Goal: Navigation & Orientation: Find specific page/section

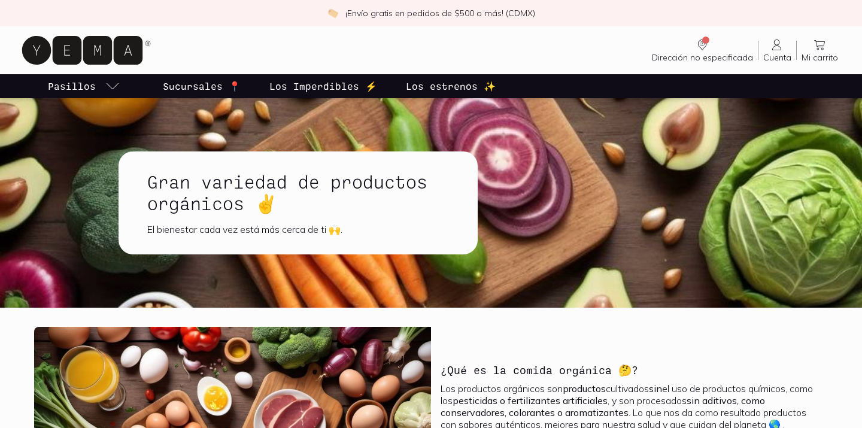
click at [75, 89] on p "Pasillos" at bounding box center [72, 86] width 48 height 14
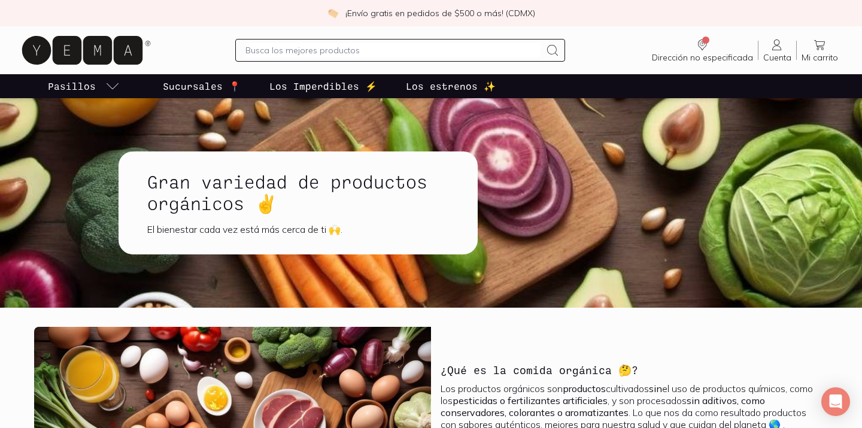
click at [94, 90] on p "Pasillos" at bounding box center [72, 86] width 48 height 14
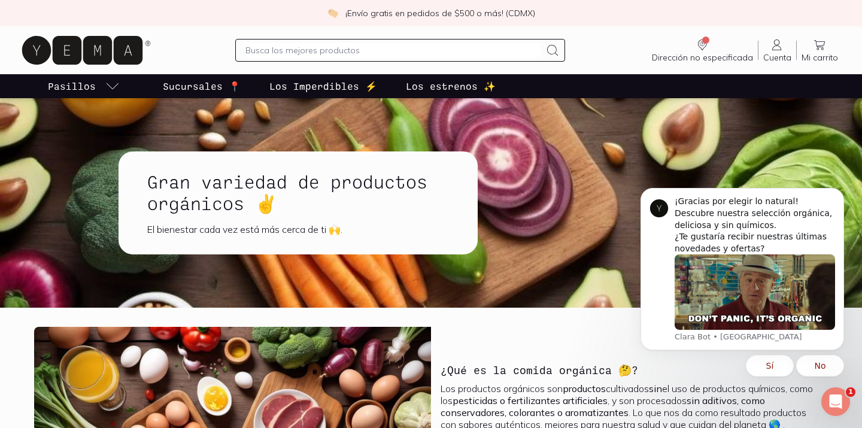
click at [321, 87] on p "Los Imperdibles ⚡️" at bounding box center [323, 86] width 108 height 14
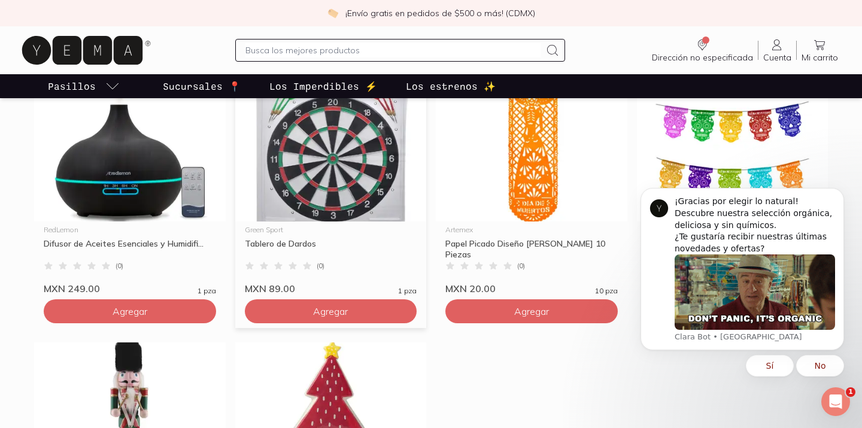
scroll to position [635, 0]
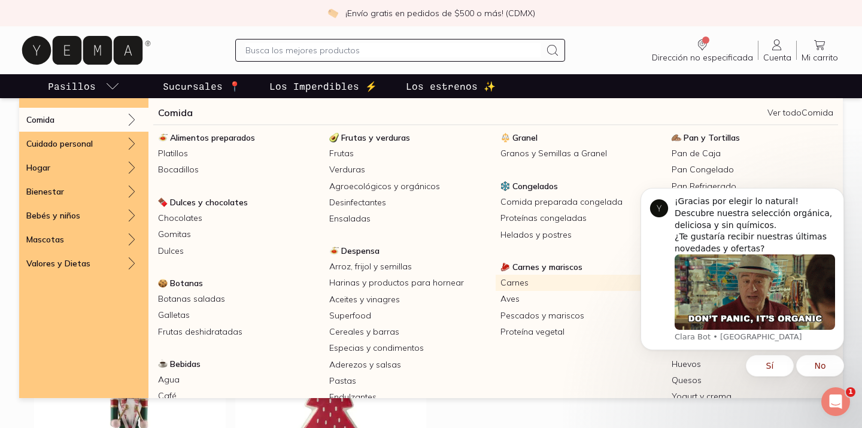
click at [521, 285] on link "Carnes" at bounding box center [580, 283] width 171 height 16
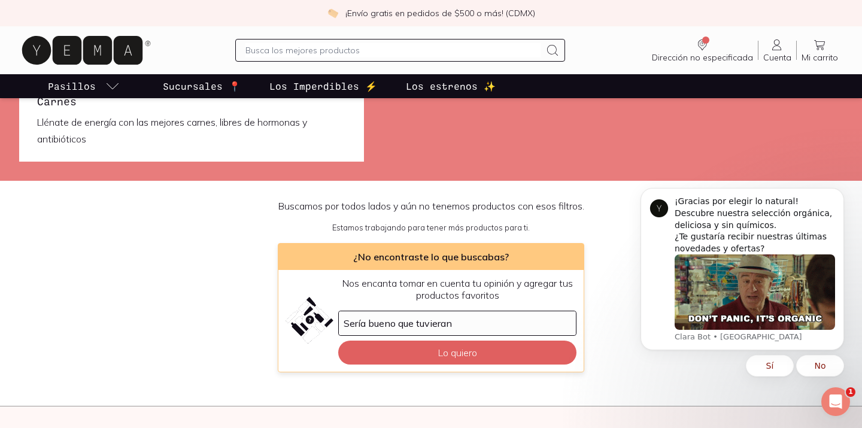
scroll to position [40, 0]
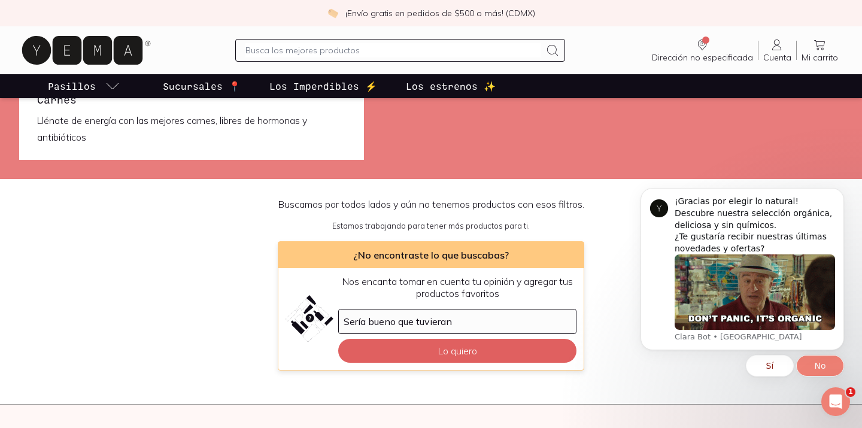
click at [816, 366] on button "No" at bounding box center [820, 366] width 48 height 22
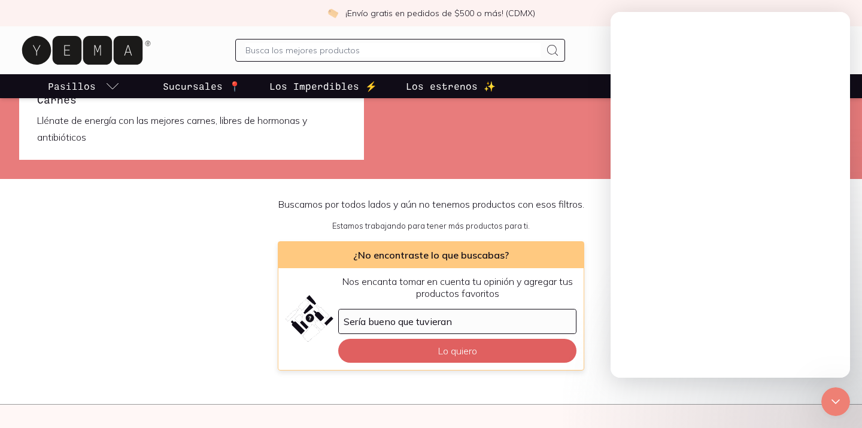
scroll to position [0, 0]
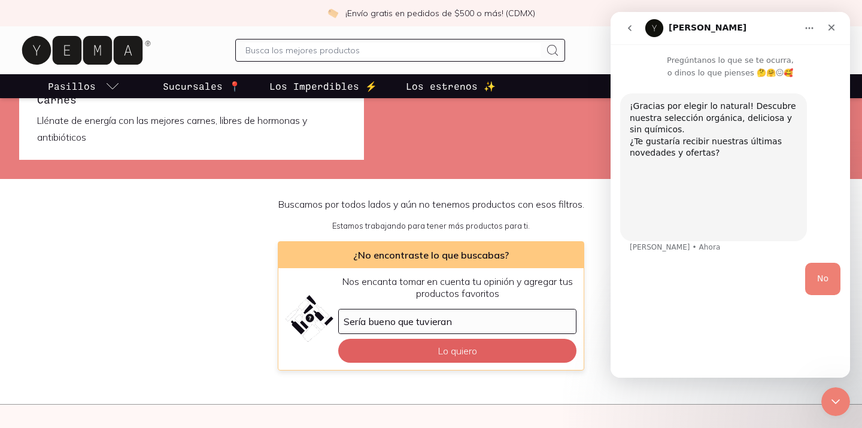
click at [413, 372] on div "Buscamos por todos lados y aún no tenemos productos con esos filtros. Estamos t…" at bounding box center [431, 284] width 862 height 211
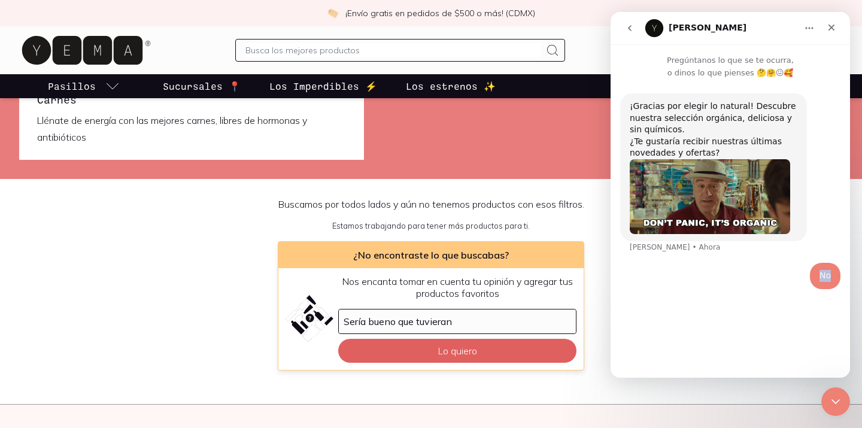
click at [834, 270] on div "No • [GEOGRAPHIC_DATA]" at bounding box center [825, 276] width 31 height 26
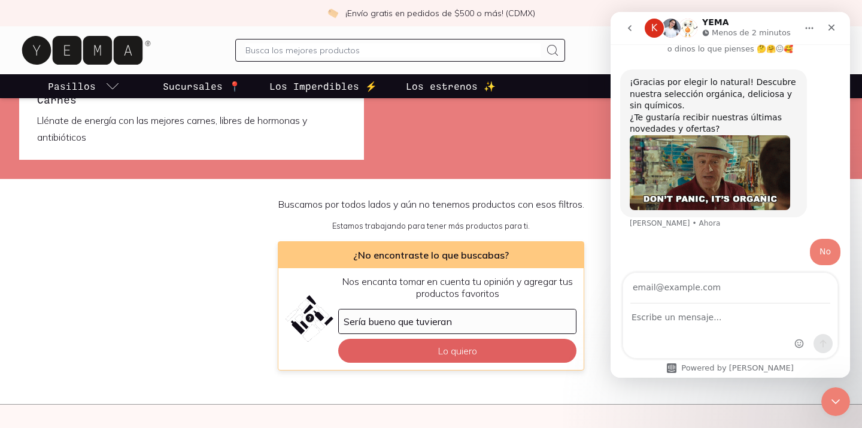
click at [162, 321] on div "Buscamos por todos lados y aún no tenemos productos con esos filtros. Estamos t…" at bounding box center [431, 284] width 862 height 172
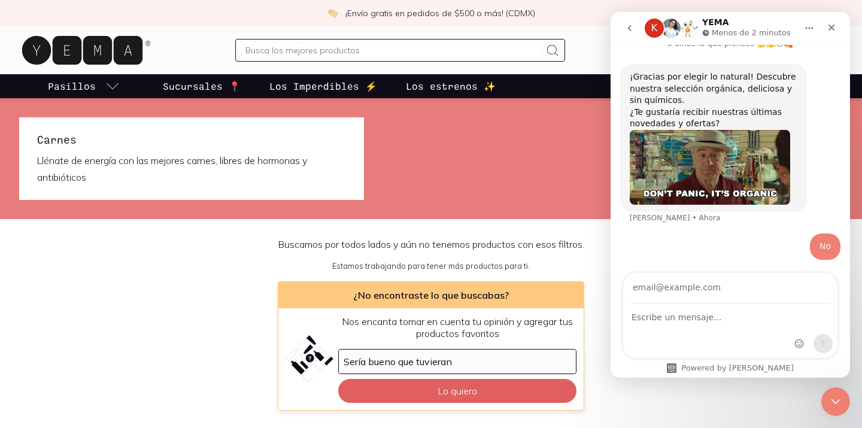
click at [162, 177] on p "Llénate de energía con las mejores carnes, libres de hormonas y antibióticos" at bounding box center [191, 169] width 309 height 34
click at [162, 145] on h1 "Carnes" at bounding box center [191, 140] width 309 height 16
click at [335, 251] on div "Buscamos por todos lados y aún no tenemos productos con esos filtros. Estamos t…" at bounding box center [431, 324] width 862 height 172
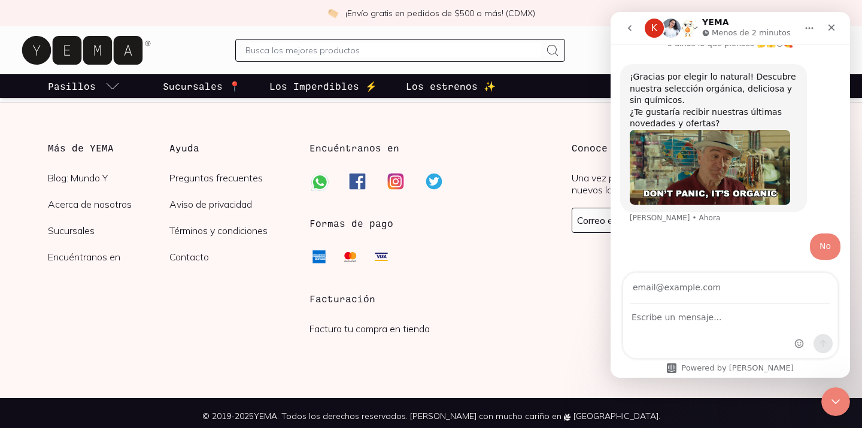
scroll to position [341, 0]
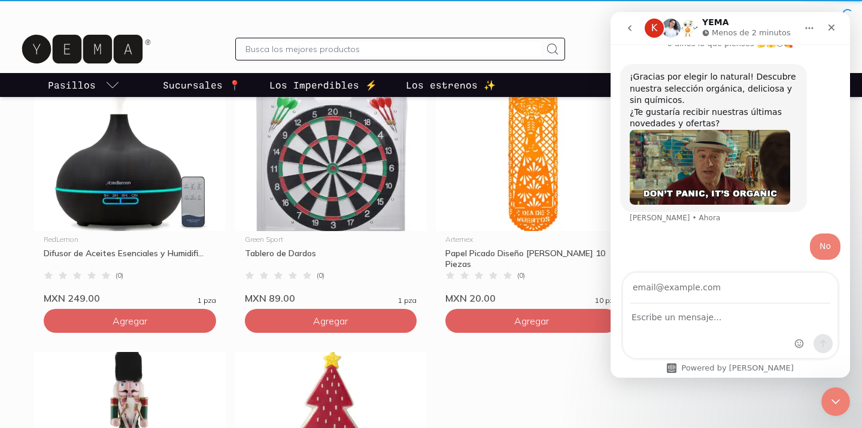
scroll to position [636, 0]
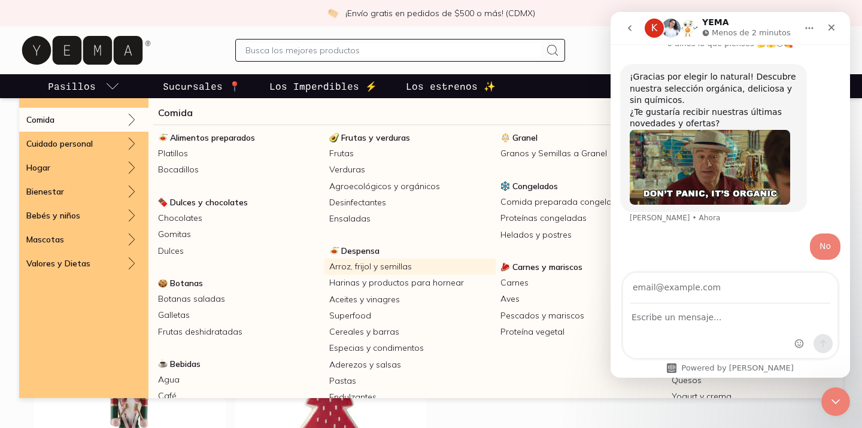
click at [385, 265] on link "Arroz, frijol y semillas" at bounding box center [409, 267] width 171 height 16
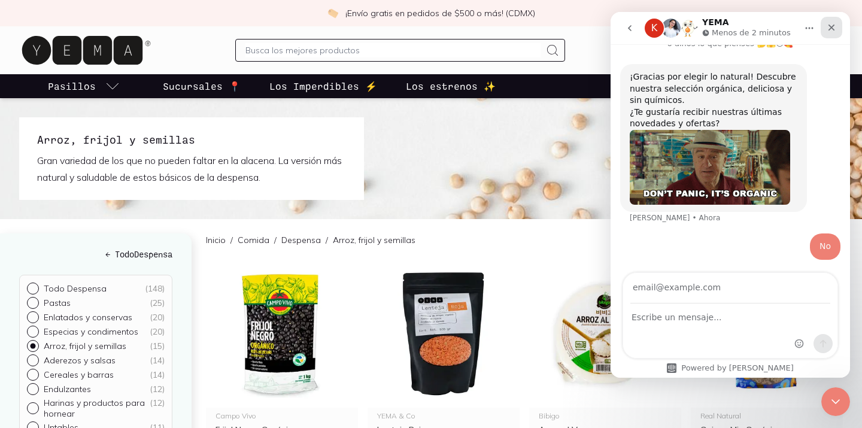
click at [834, 29] on icon "Cerrar" at bounding box center [831, 28] width 10 height 10
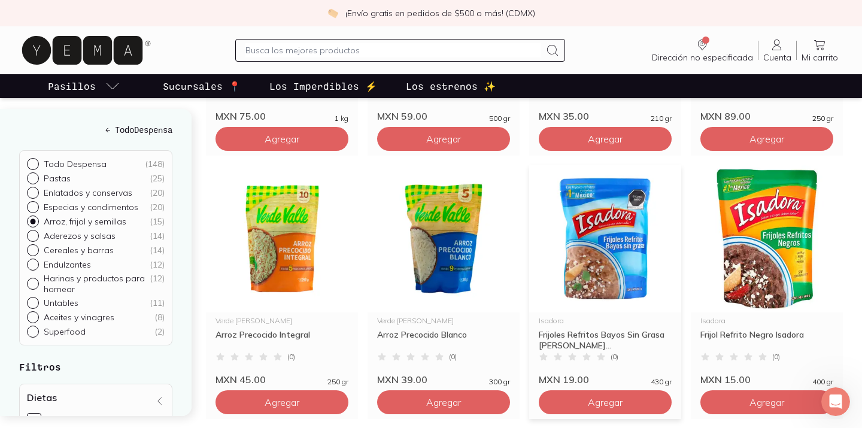
scroll to position [363, 0]
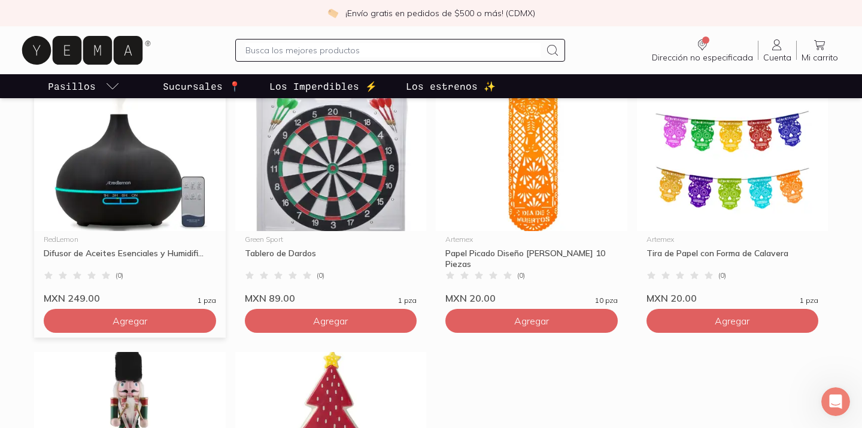
scroll to position [637, 0]
